Goal: Find contact information: Find contact information

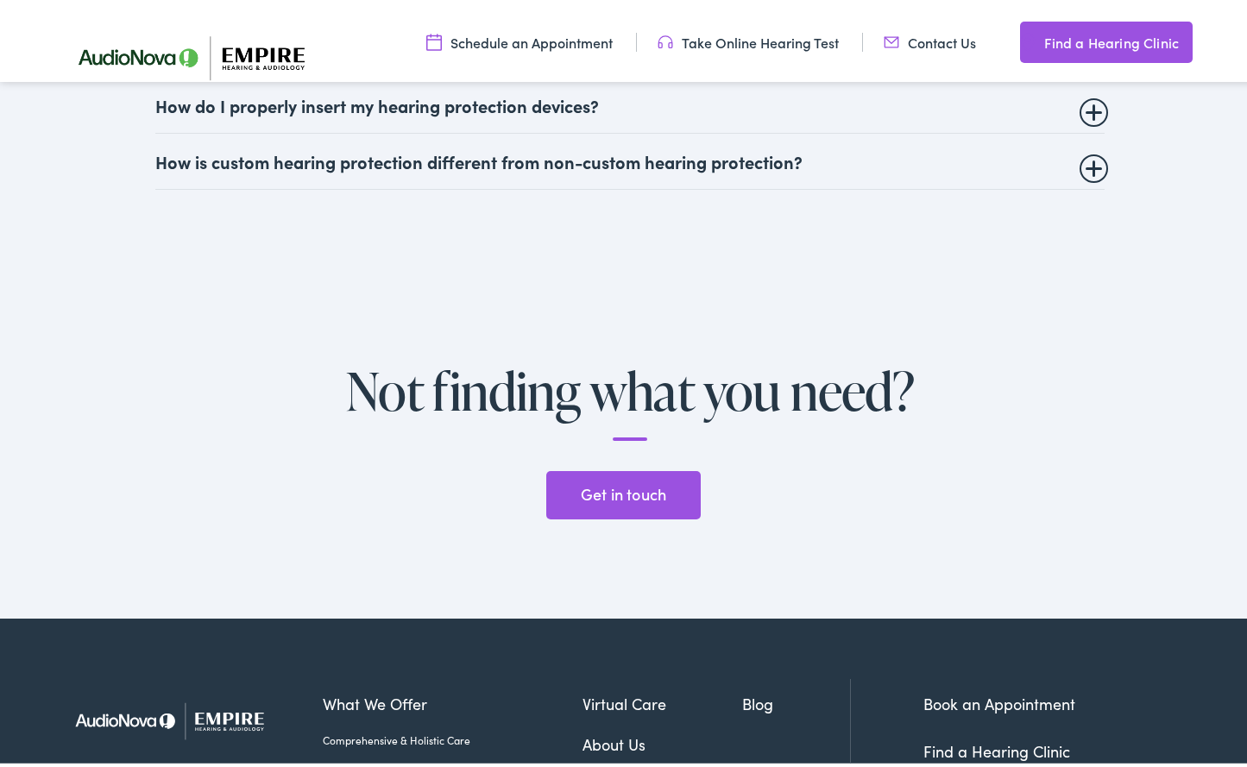
scroll to position [4373, 0]
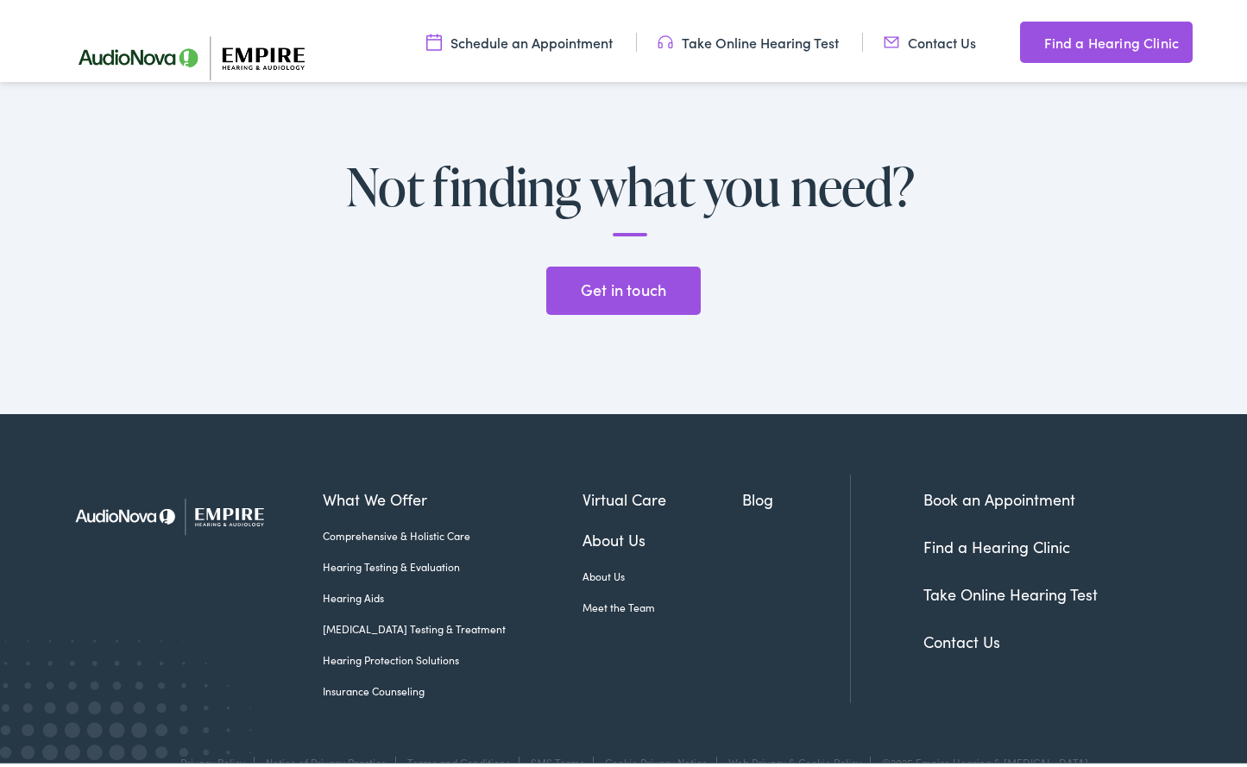
click at [585, 596] on link "Meet the Team" at bounding box center [663, 604] width 161 height 16
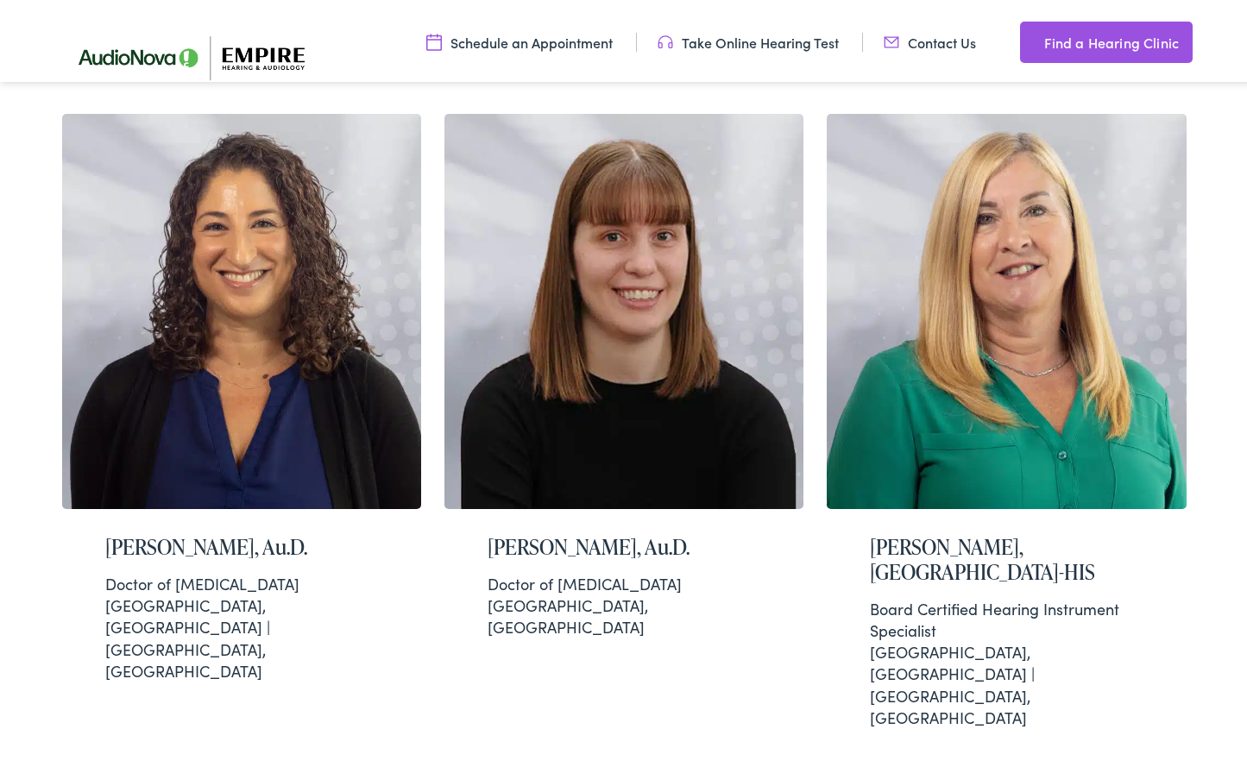
scroll to position [4189, 0]
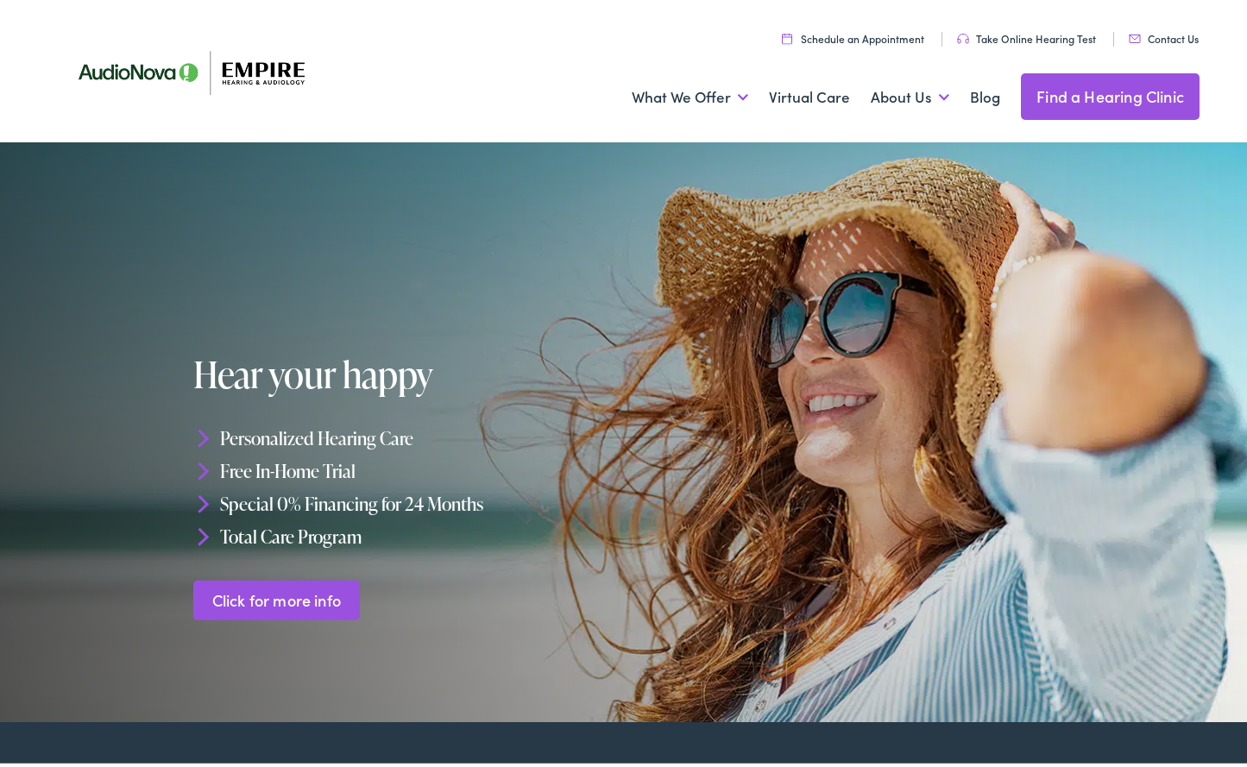
click at [1150, 41] on li "Contact Us" at bounding box center [1163, 35] width 98 height 15
click at [1154, 35] on link "Contact Us" at bounding box center [1164, 34] width 70 height 15
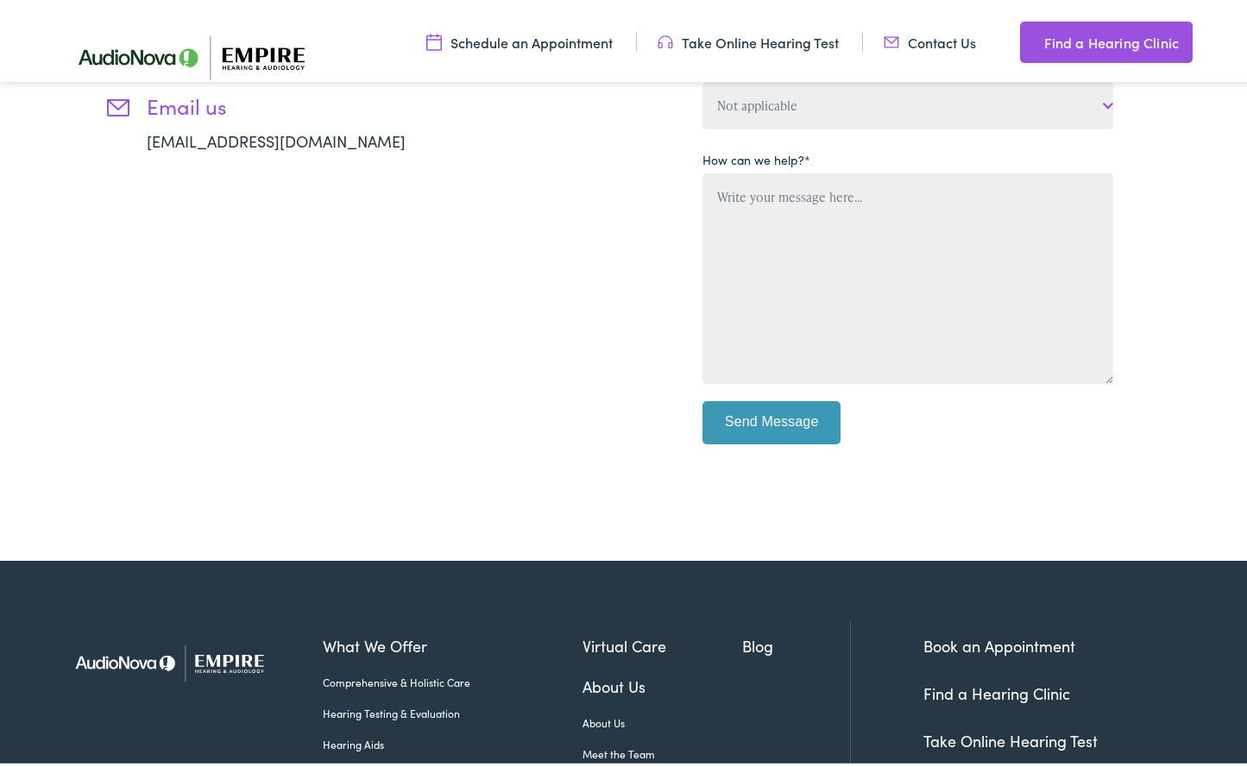
scroll to position [480, 0]
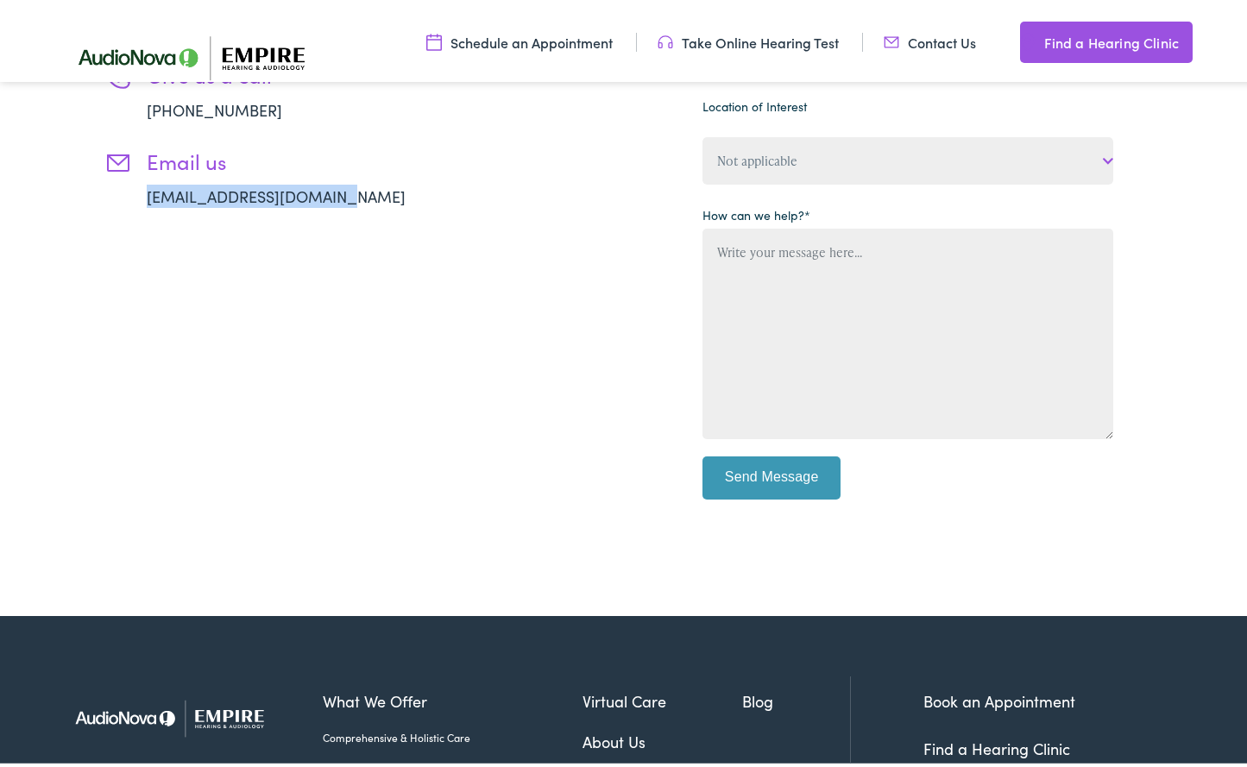
drag, startPoint x: 343, startPoint y: 195, endPoint x: 141, endPoint y: 184, distance: 202.3
click at [141, 184] on li "Email us info@empire-hearing.com" at bounding box center [281, 174] width 354 height 59
drag, startPoint x: 141, startPoint y: 184, endPoint x: 308, endPoint y: 142, distance: 172.5
click at [308, 142] on ul "Give us a call 888-480-2052 Email us info@empire-hearing.com" at bounding box center [281, 131] width 354 height 145
drag, startPoint x: 281, startPoint y: 113, endPoint x: 141, endPoint y: 110, distance: 139.9
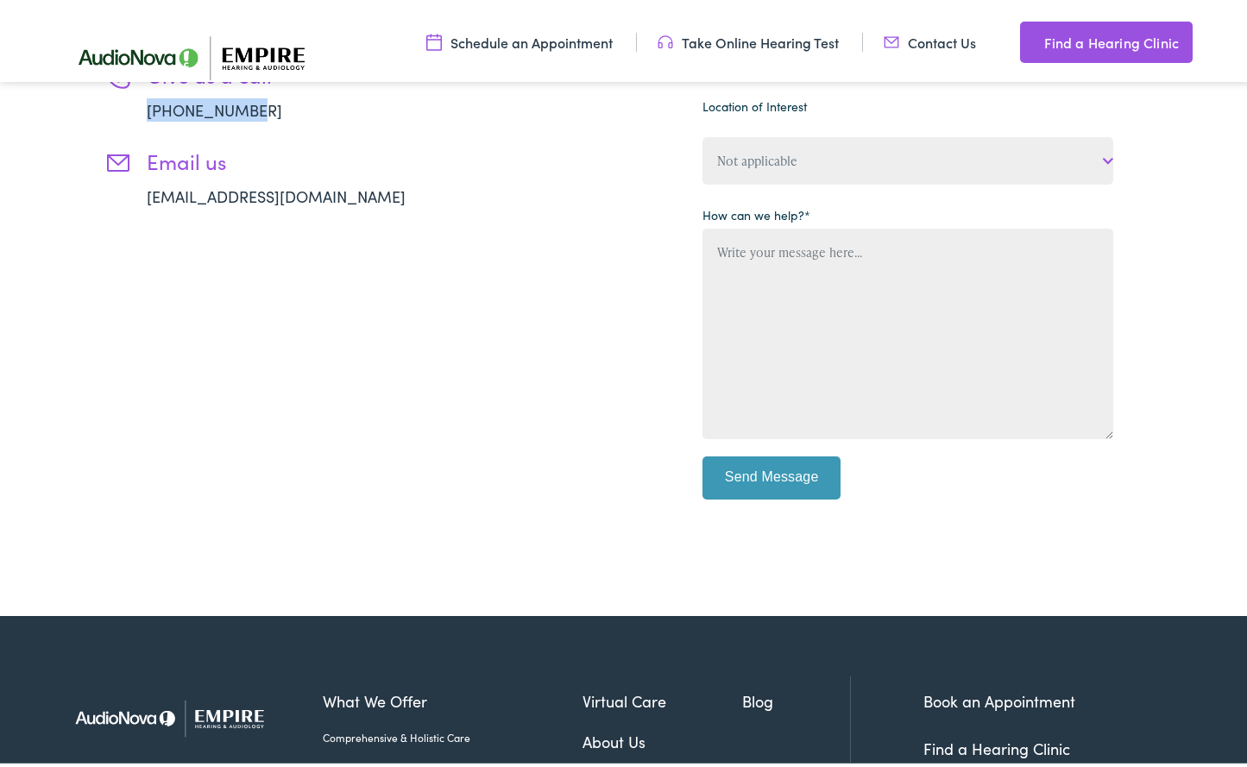
click at [141, 110] on li "Give us a call 888-480-2052" at bounding box center [281, 88] width 354 height 59
copy link "888-480-2052"
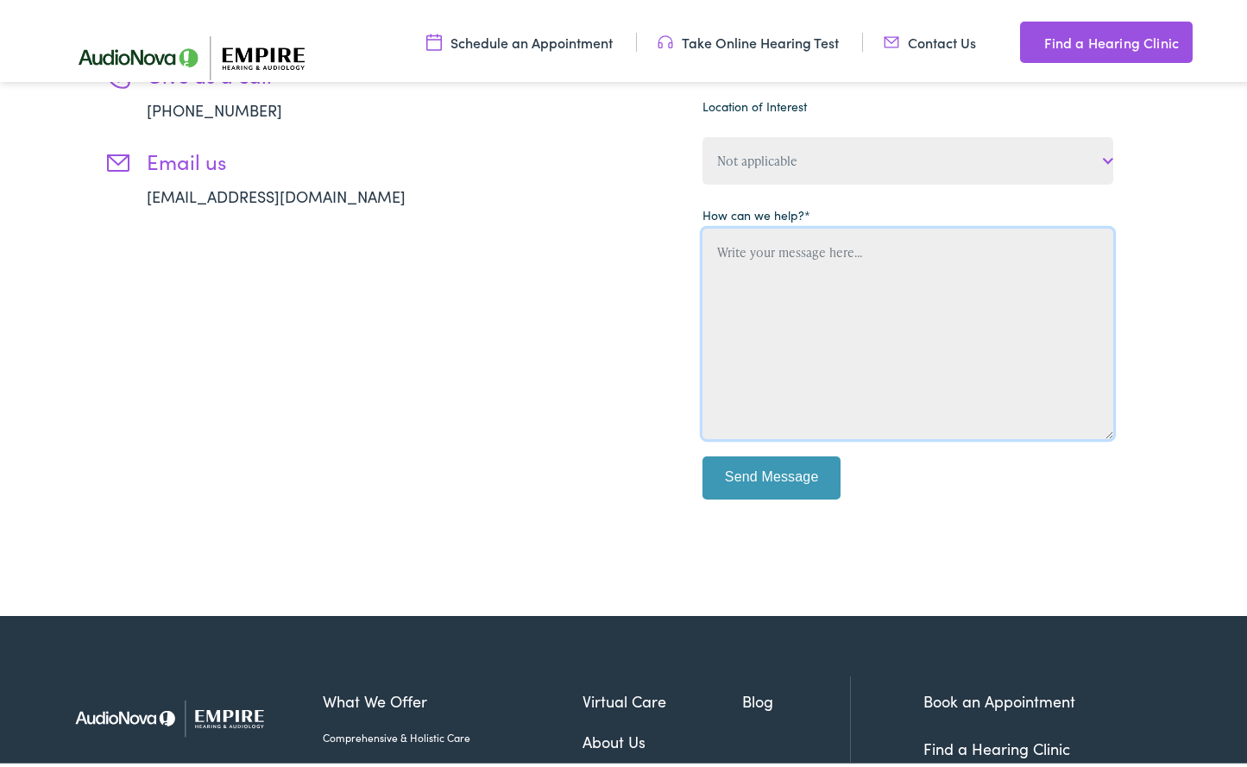
click at [866, 264] on textarea "Contact form" at bounding box center [908, 329] width 411 height 211
click at [106, 57] on img at bounding box center [202, 53] width 285 height 100
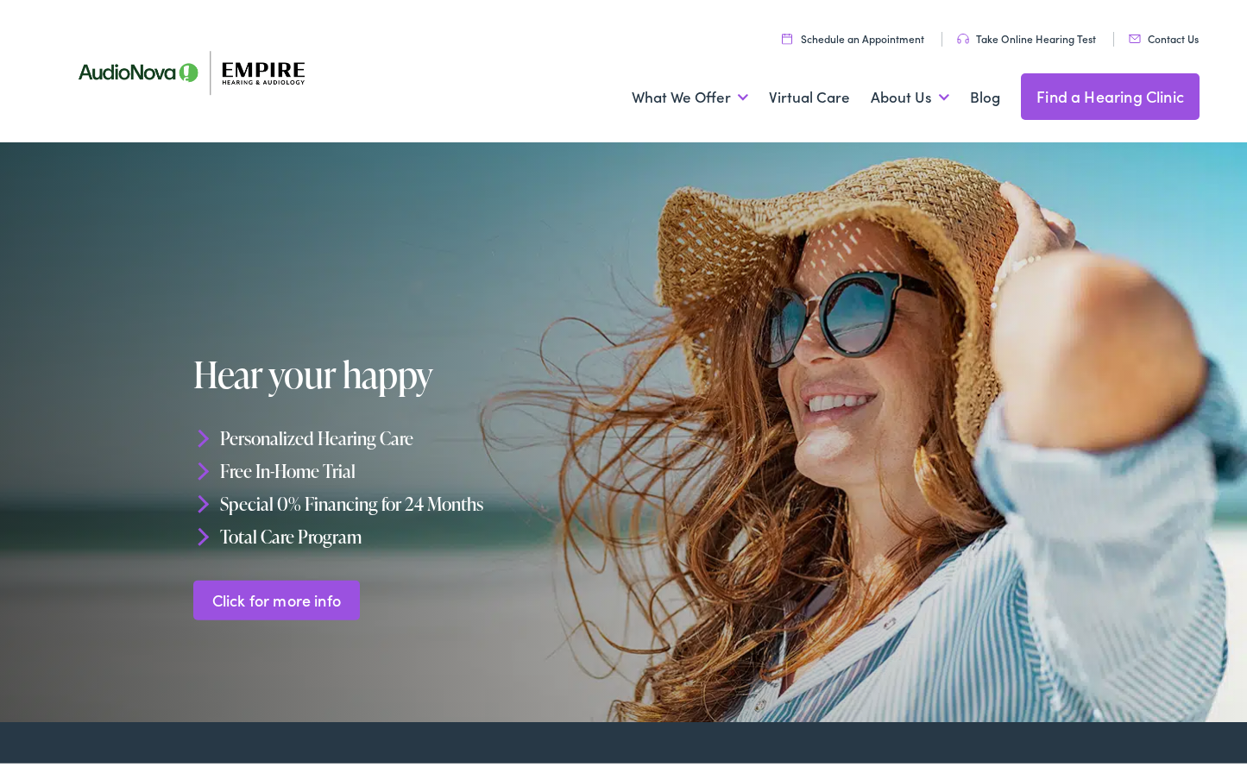
click at [477, 599] on div "Hear your happy Personalized Hearing Care Free In-Home Trial Special 0% Financi…" at bounding box center [411, 483] width 437 height 266
